Goal: Communication & Community: Answer question/provide support

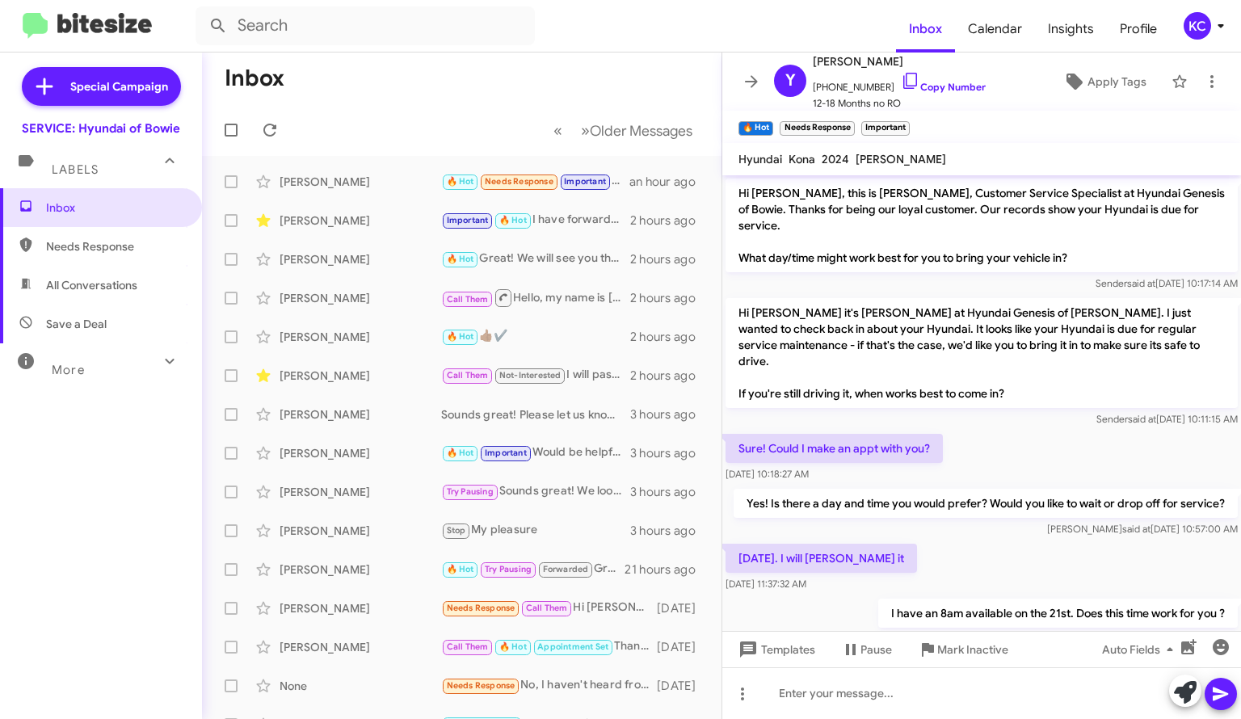
scroll to position [113, 0]
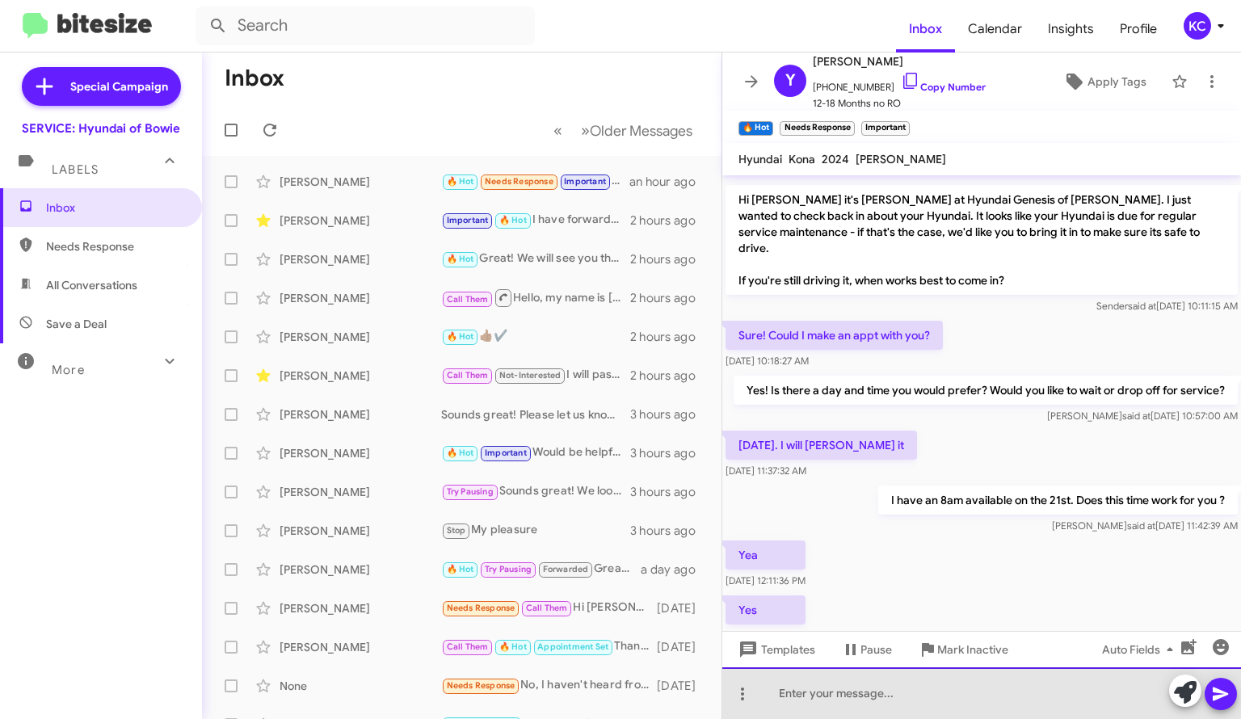
click at [801, 691] on div at bounding box center [981, 693] width 519 height 52
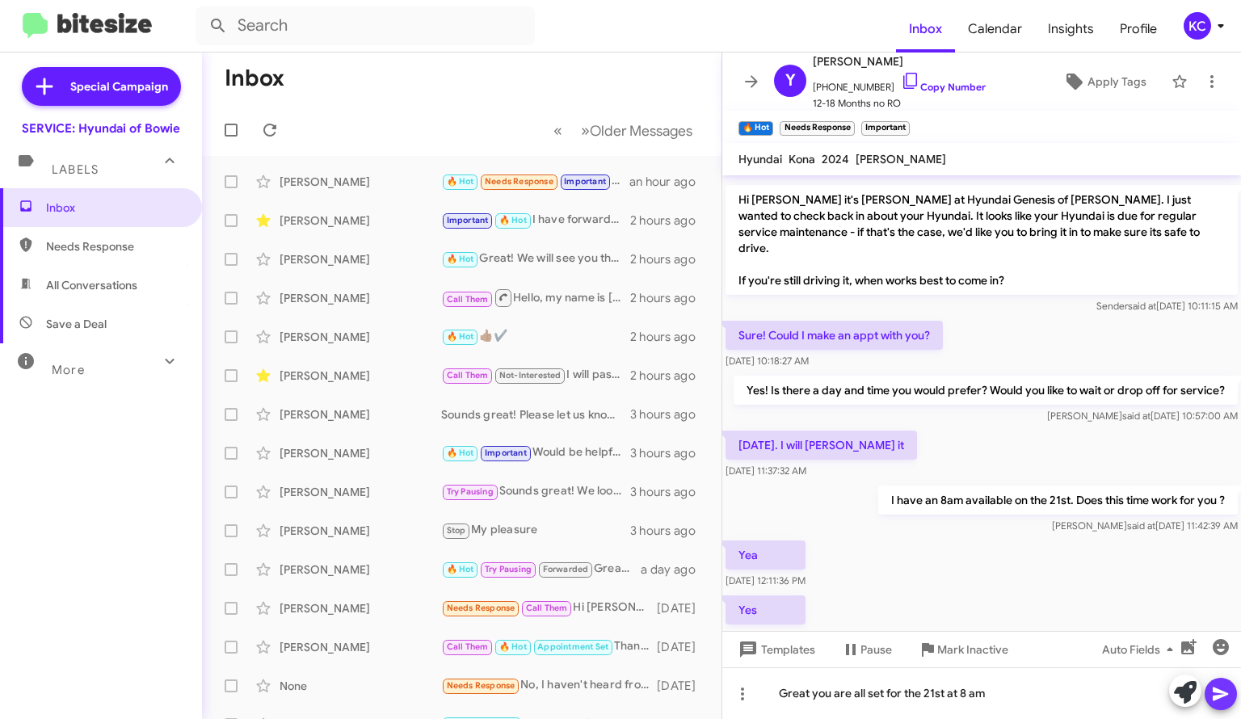
click at [1214, 691] on icon at bounding box center [1219, 694] width 15 height 14
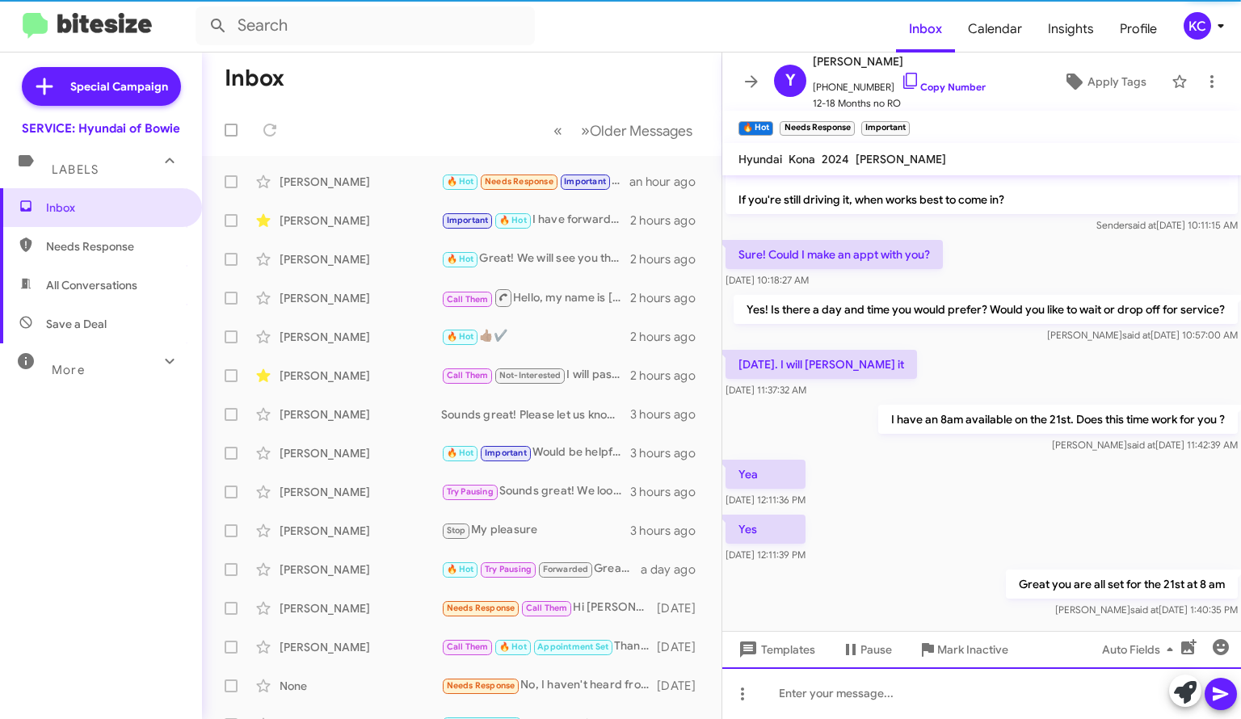
scroll to position [204, 0]
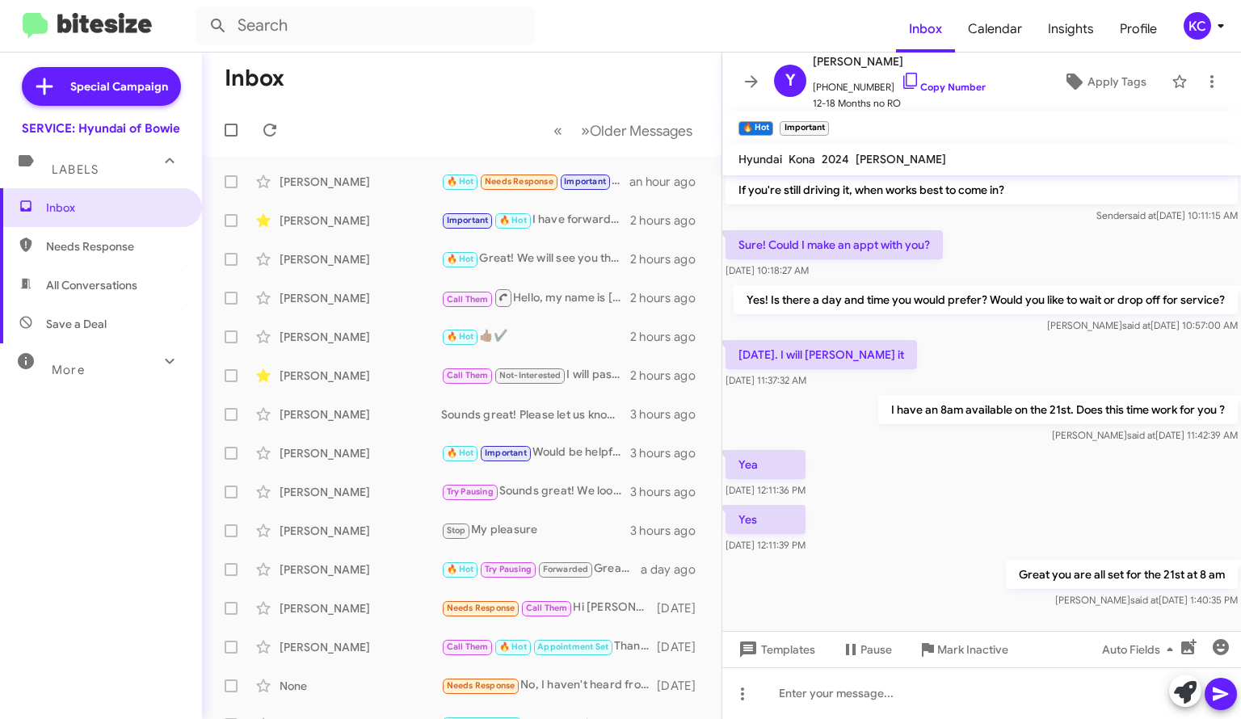
click at [1196, 23] on div "KC" at bounding box center [1196, 25] width 27 height 27
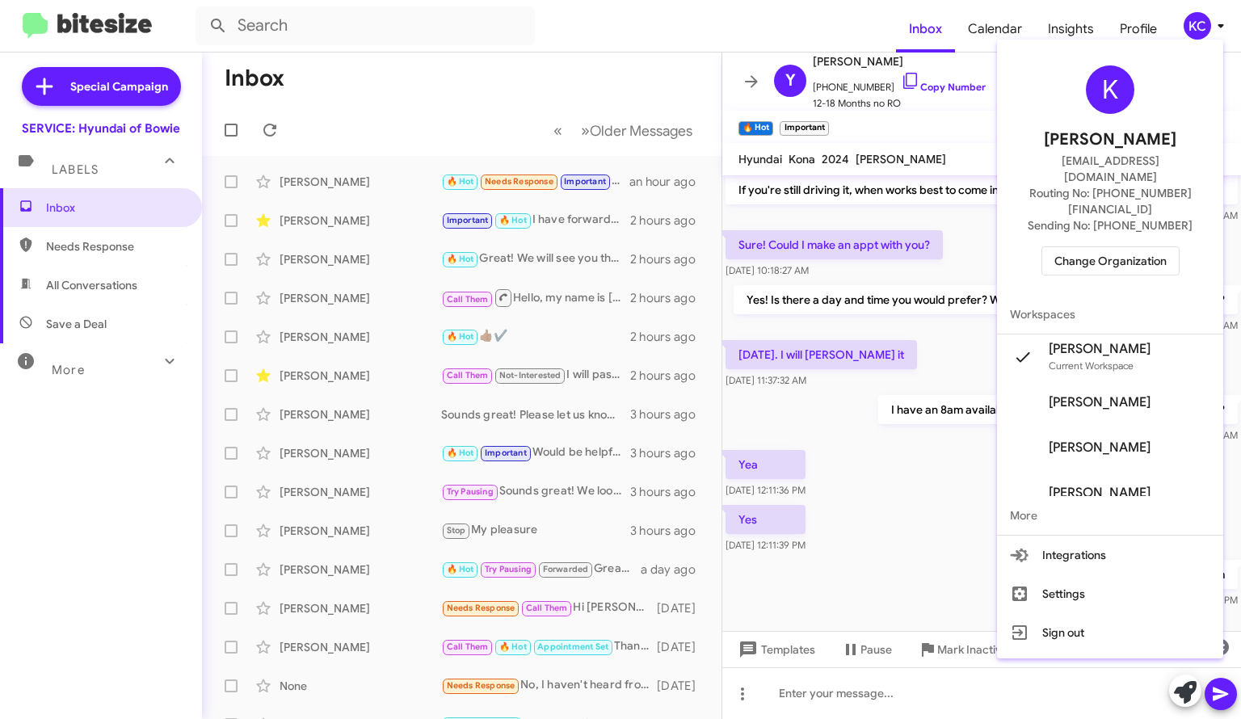
click at [1096, 247] on span "Change Organization" at bounding box center [1110, 260] width 112 height 27
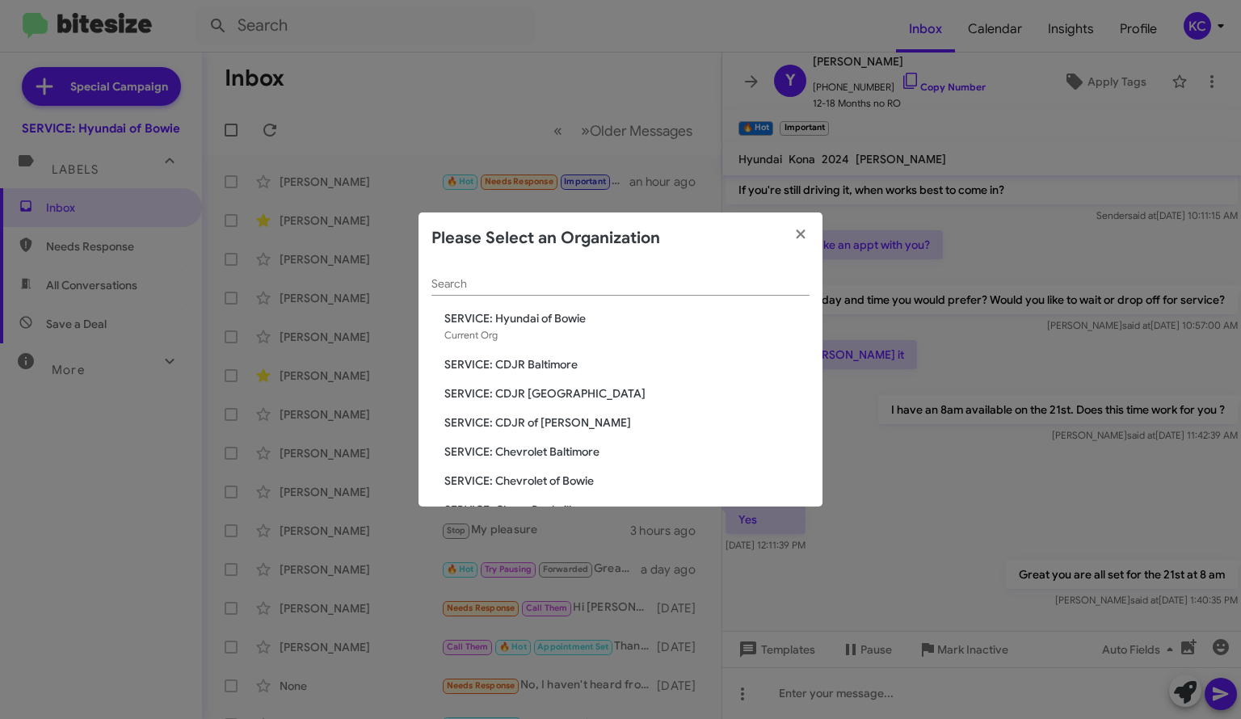
click at [572, 443] on span "SERVICE: Chevrolet Baltimore" at bounding box center [626, 451] width 365 height 16
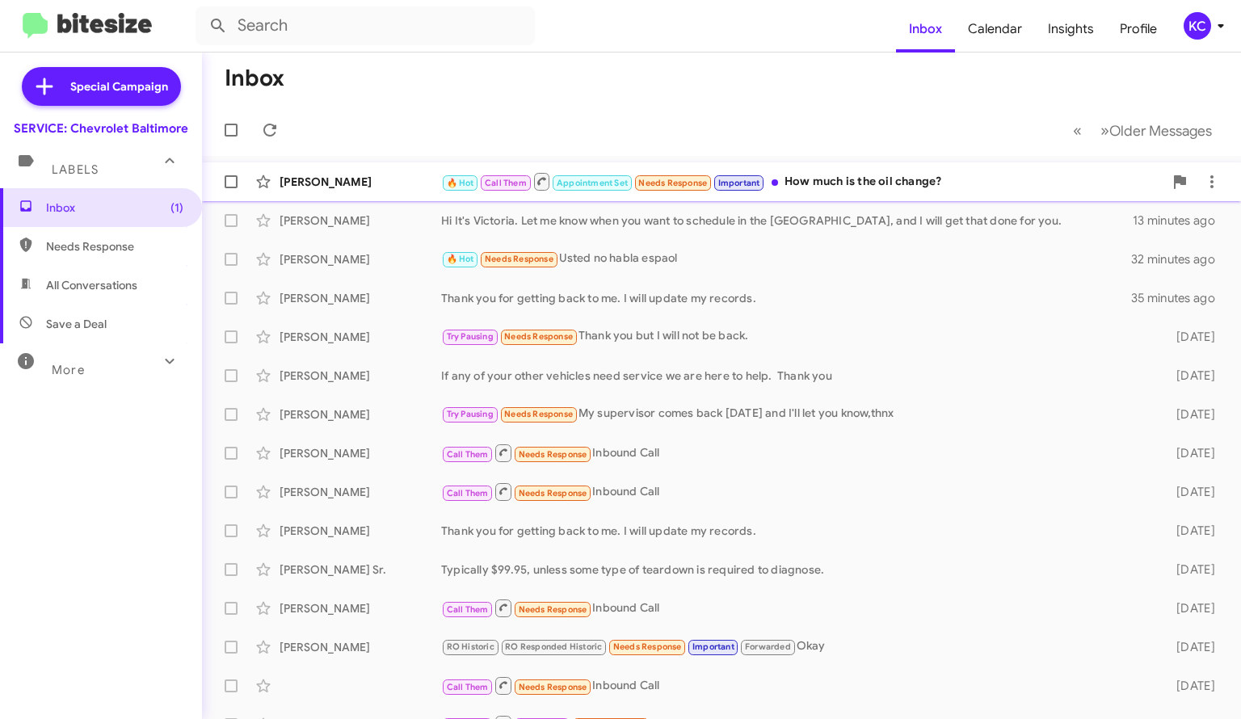
click at [853, 175] on div "🔥 Hot Call Them Appointment Set Needs Response Important How much is the oil ch…" at bounding box center [802, 181] width 722 height 20
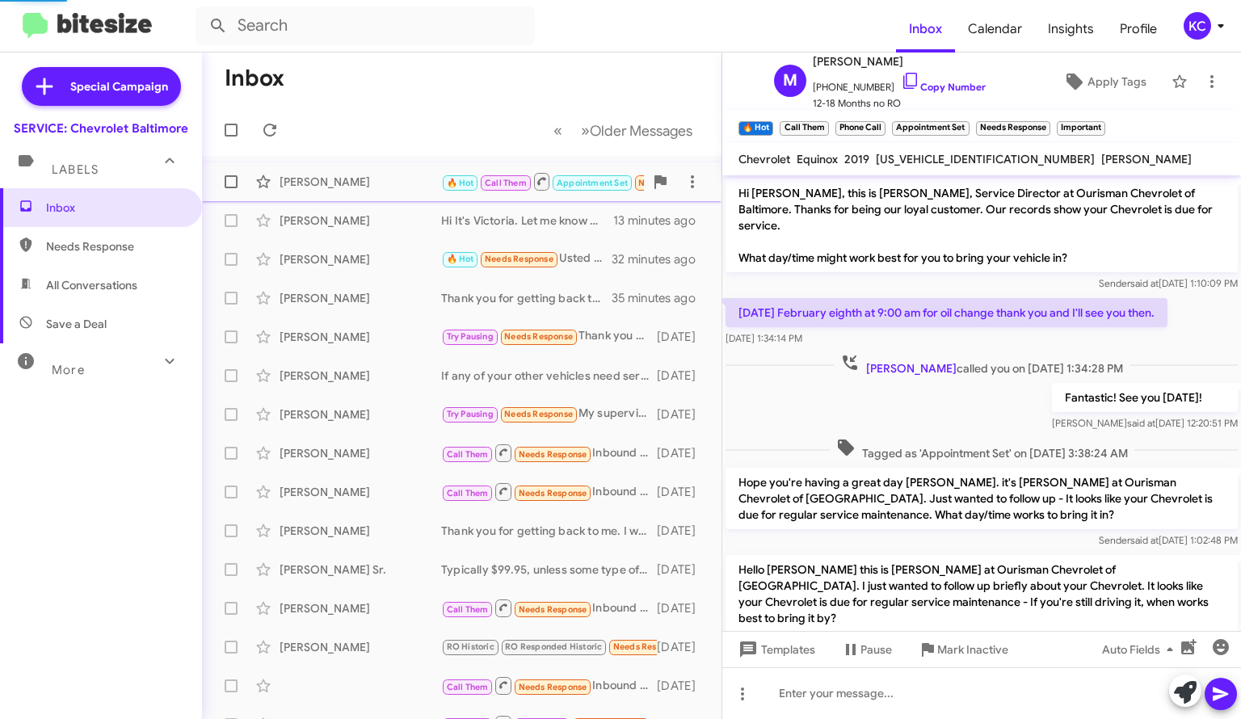
scroll to position [213, 0]
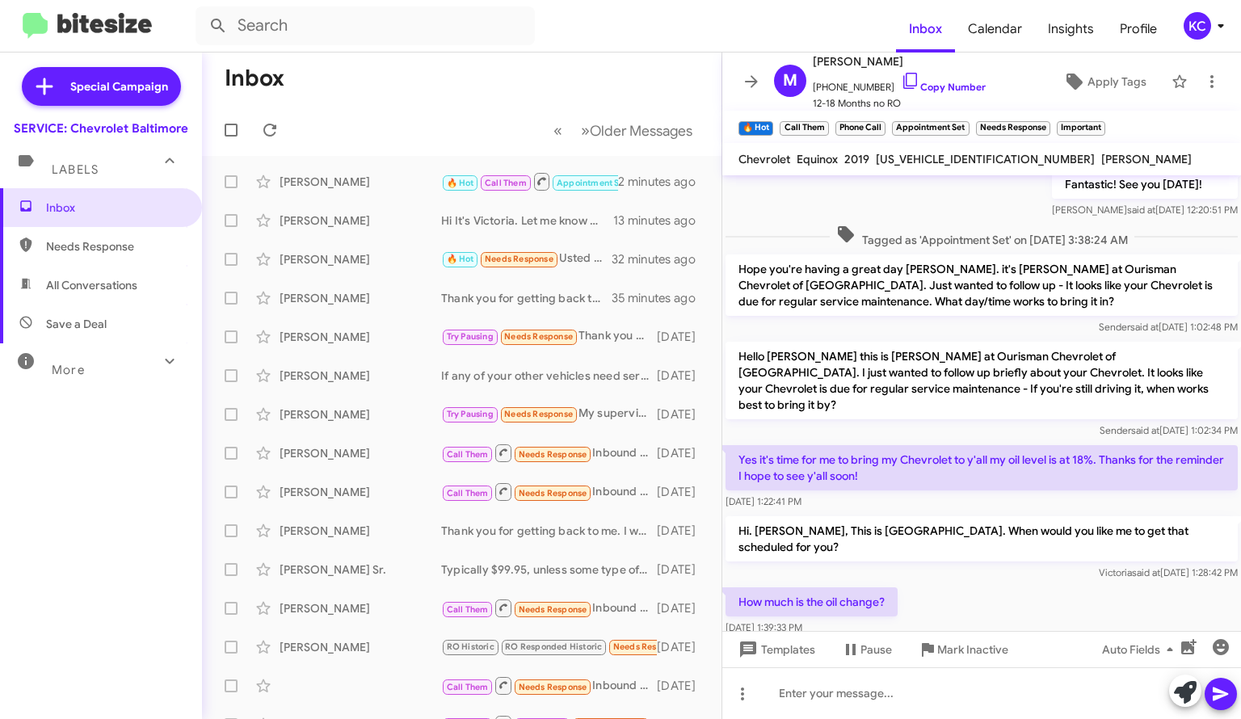
click at [782, 292] on p "Hope you're having a great day Marvin. it's Chris Merriman at Ourisman Chevrole…" at bounding box center [981, 284] width 512 height 61
click at [730, 98] on mat-toolbar "M Marvin Valentine +14105014277 Copy Number 12-18 Months no RO Apply Tags" at bounding box center [981, 82] width 519 height 58
click at [901, 75] on icon at bounding box center [910, 80] width 19 height 19
